Goal: Task Accomplishment & Management: Use online tool/utility

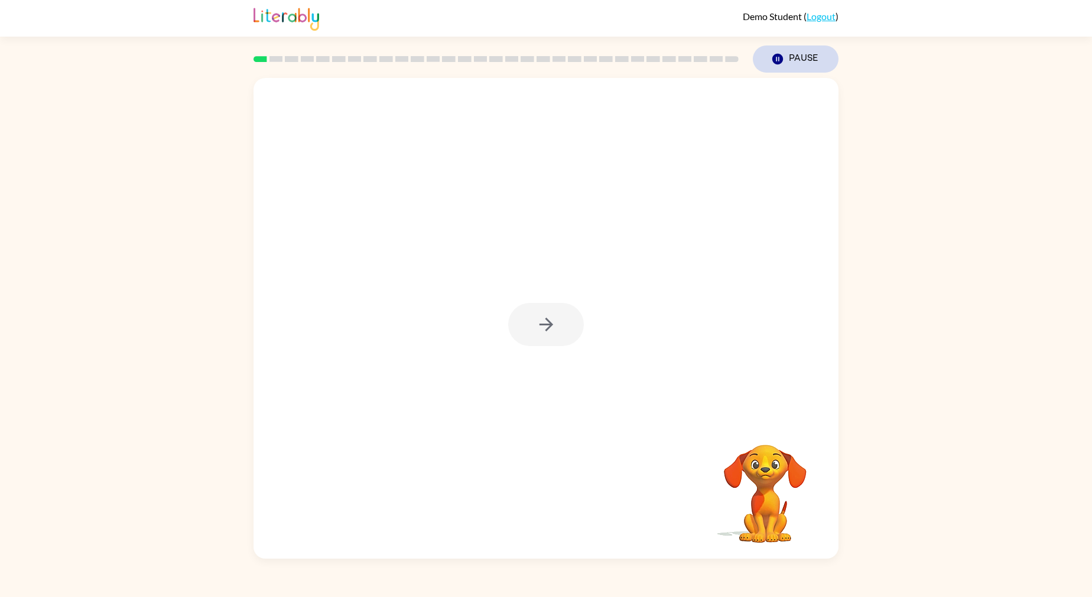
click at [787, 64] on button "Pause Pause" at bounding box center [796, 58] width 86 height 27
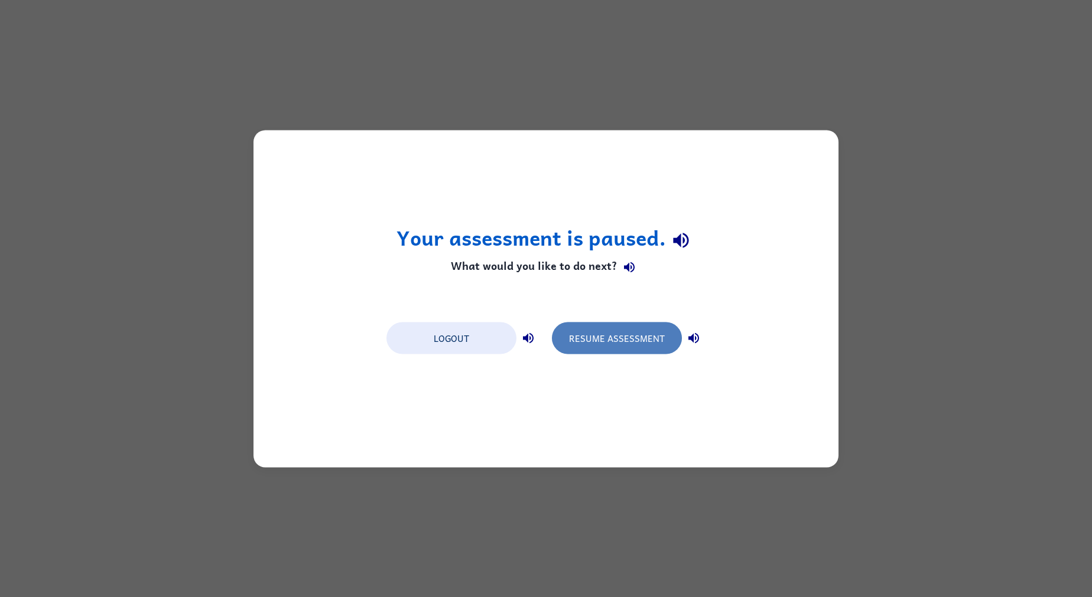
click at [612, 334] on button "Resume Assessment" at bounding box center [617, 338] width 130 height 32
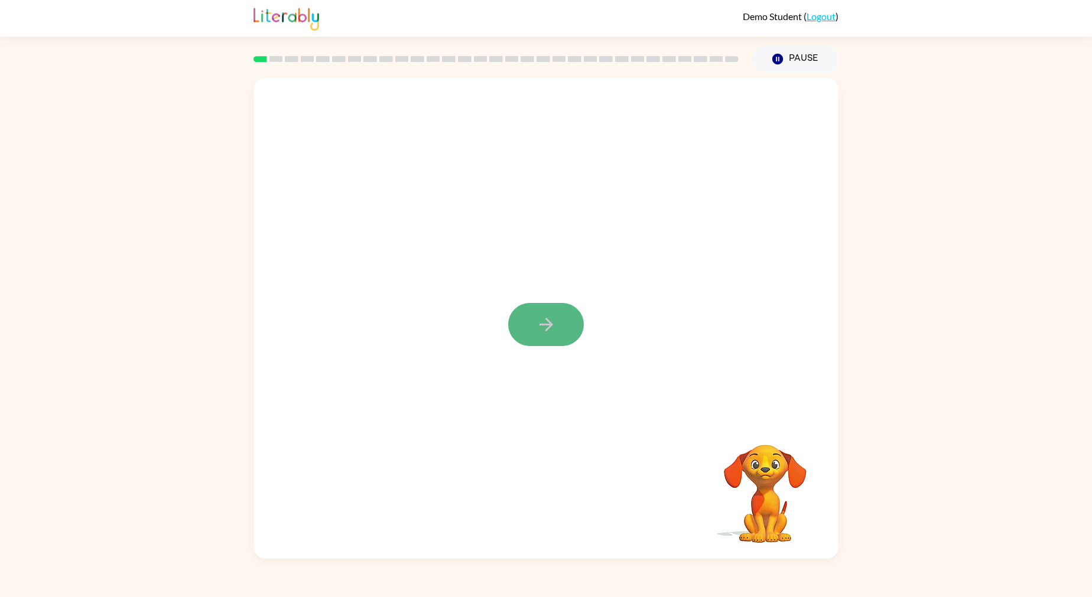
click at [554, 336] on button "button" at bounding box center [546, 324] width 76 height 43
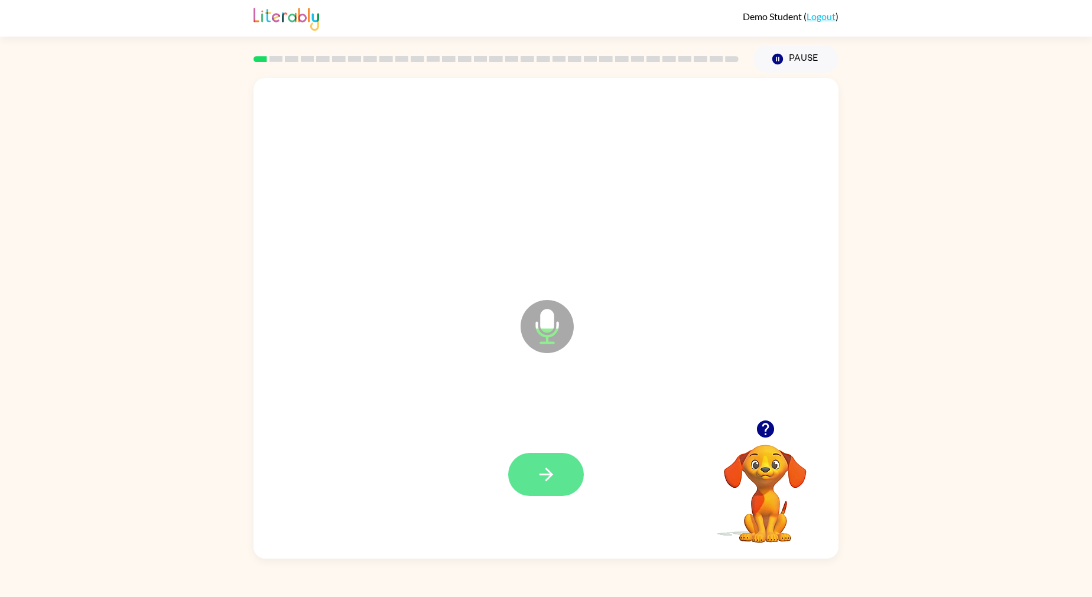
click at [539, 485] on icon "button" at bounding box center [546, 474] width 21 height 21
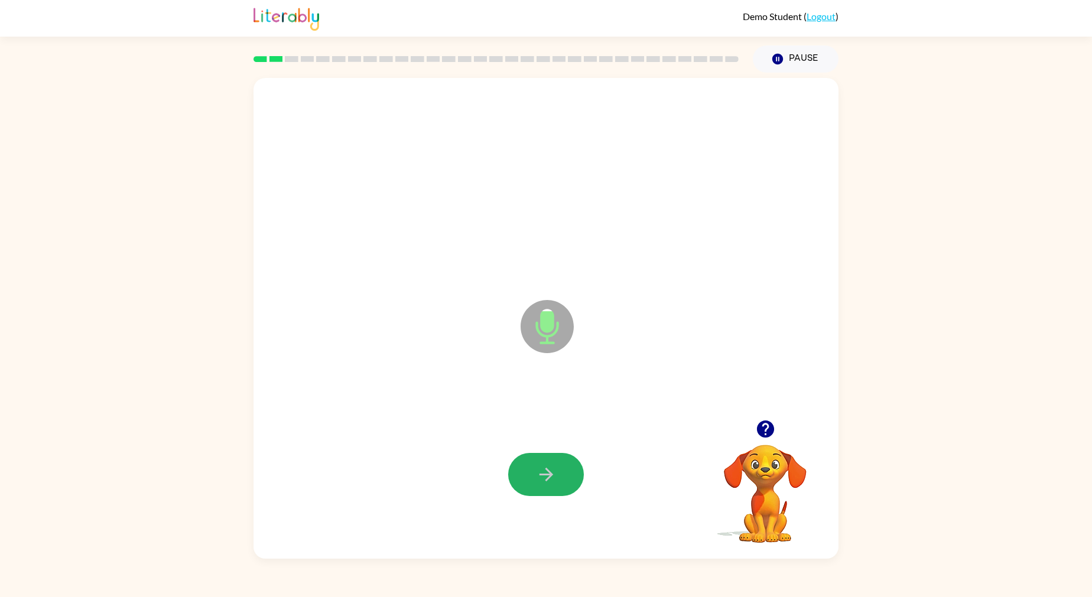
click at [539, 485] on icon "button" at bounding box center [546, 474] width 21 height 21
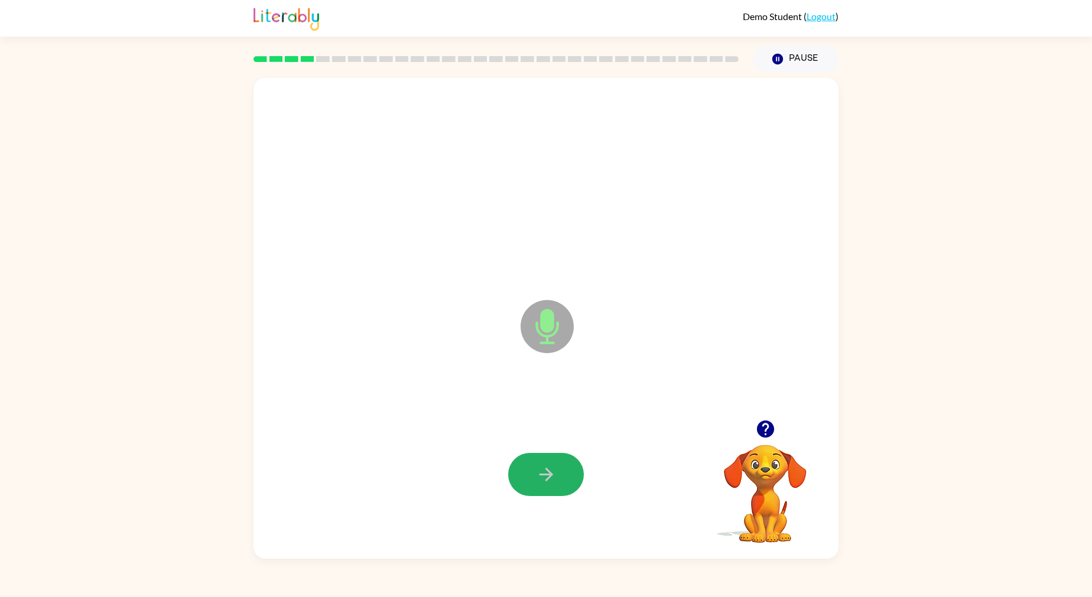
click at [539, 485] on icon "button" at bounding box center [546, 474] width 21 height 21
click at [543, 476] on icon "button" at bounding box center [546, 475] width 14 height 14
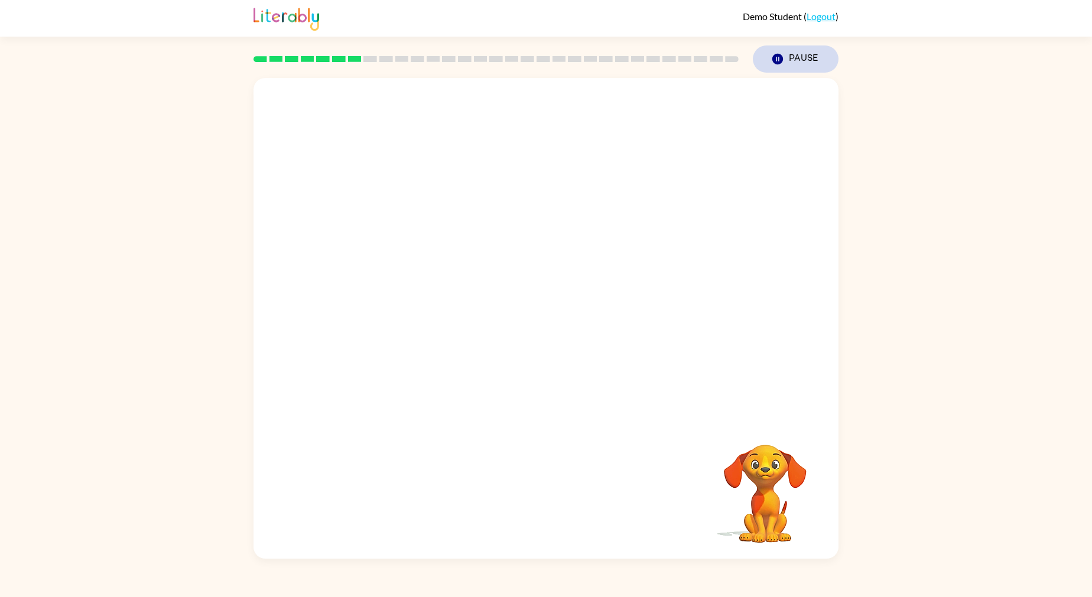
click at [824, 57] on button "Pause Pause" at bounding box center [796, 58] width 86 height 27
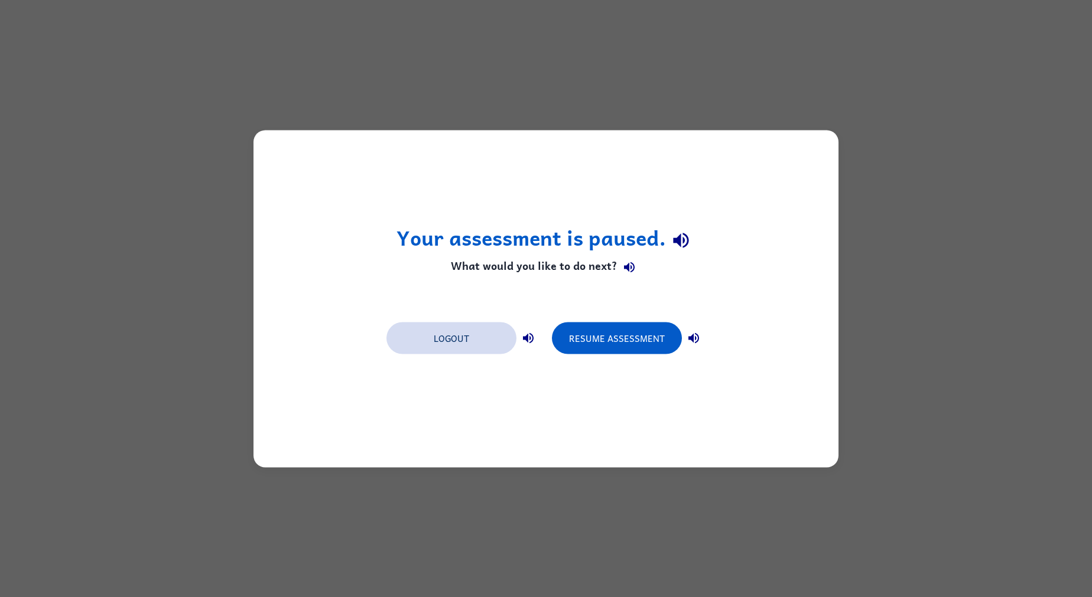
click at [462, 336] on button "Logout" at bounding box center [451, 338] width 130 height 32
